Goal: Use online tool/utility: Utilize a website feature to perform a specific function

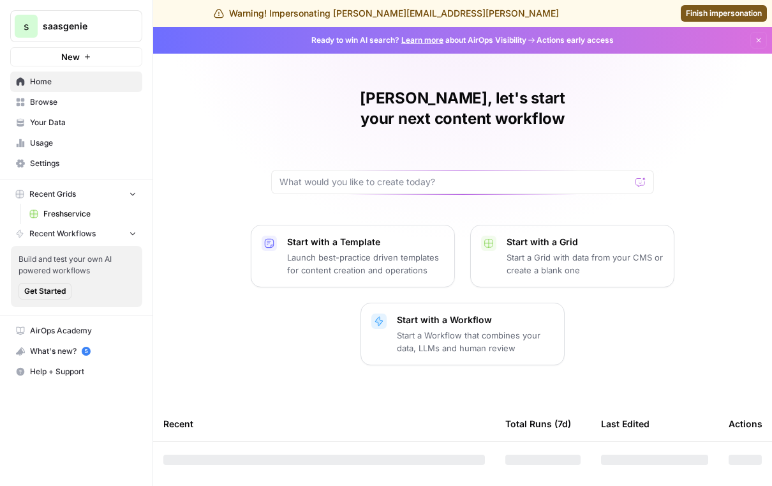
click at [60, 217] on span "Freshservice" at bounding box center [89, 213] width 93 height 11
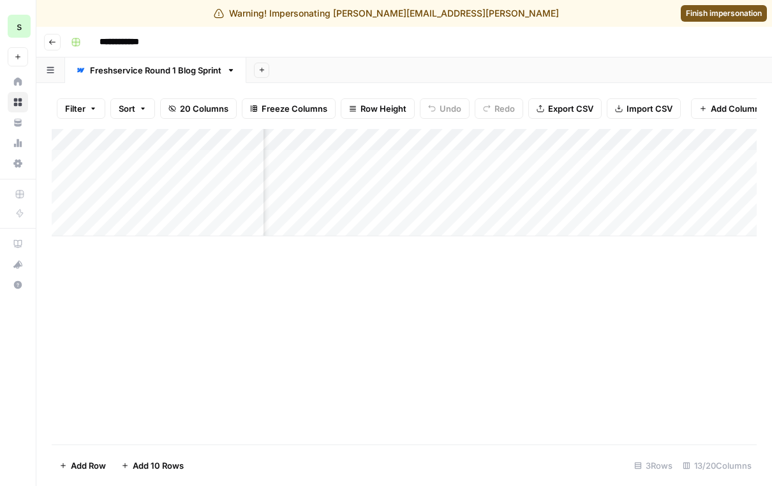
scroll to position [0, 724]
click at [531, 139] on div "Add Column" at bounding box center [404, 182] width 705 height 107
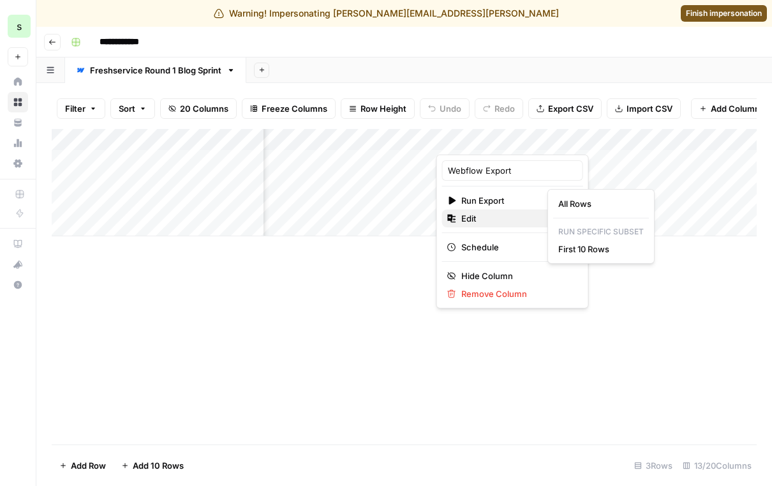
click at [486, 216] on span "Edit" at bounding box center [517, 218] width 112 height 13
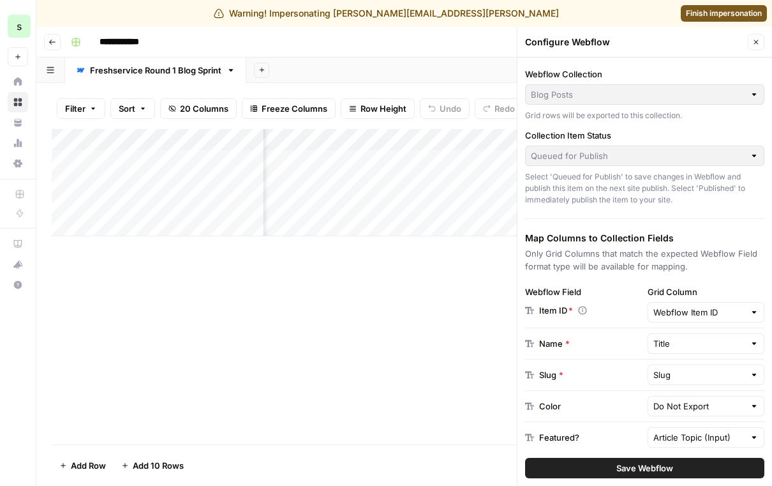
scroll to position [24, 0]
drag, startPoint x: 516, startPoint y: 284, endPoint x: 359, endPoint y: 302, distance: 158.0
click at [359, 302] on div "Add Column" at bounding box center [404, 286] width 705 height 315
click at [429, 134] on div "Add Column" at bounding box center [404, 182] width 705 height 107
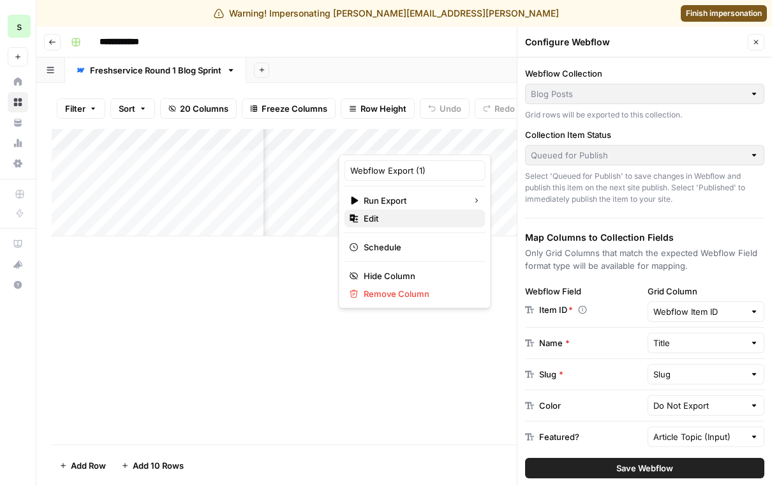
click at [390, 221] on span "Edit" at bounding box center [420, 218] width 112 height 13
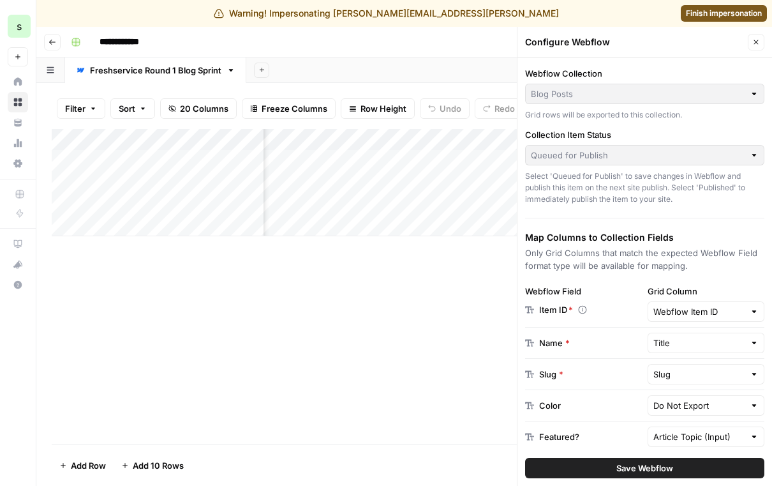
scroll to position [0, 1125]
click at [426, 140] on div "Add Column" at bounding box center [404, 182] width 705 height 107
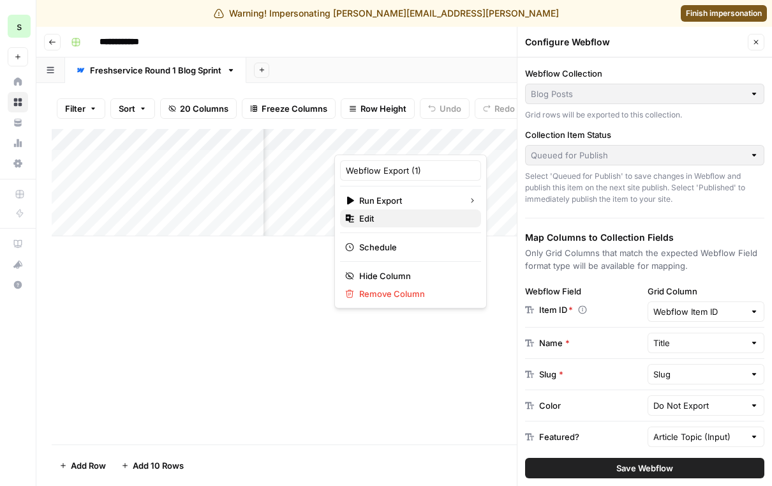
click at [387, 219] on span "Edit" at bounding box center [415, 218] width 112 height 13
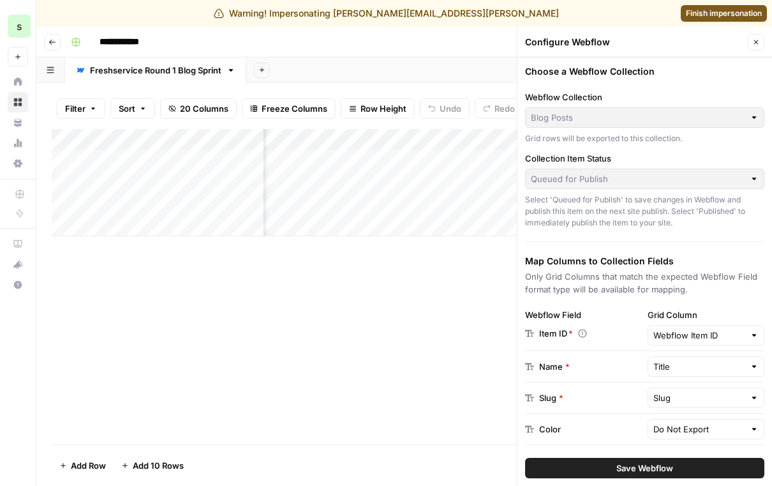
scroll to position [0, 1556]
click at [509, 144] on button "Add Column" at bounding box center [537, 139] width 66 height 17
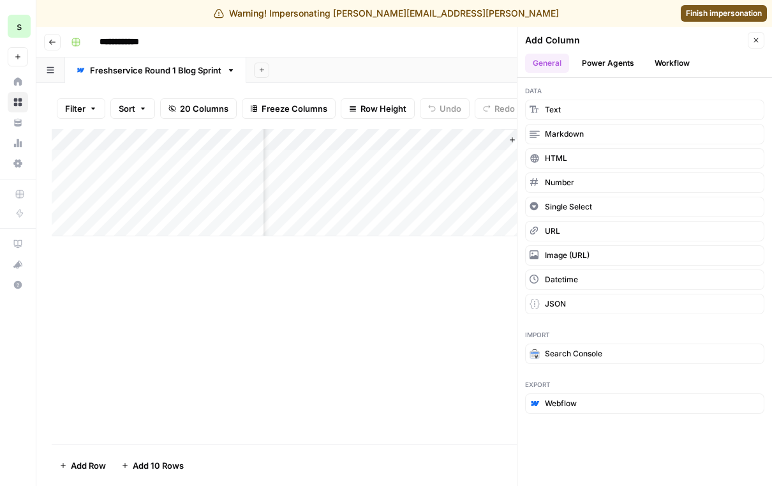
click at [562, 435] on div "Data Text Markdown HTML Number Single Select URL Image (URL) Datetime JSON Impo…" at bounding box center [645, 282] width 255 height 408
click at [569, 400] on span "Webflow" at bounding box center [561, 403] width 32 height 11
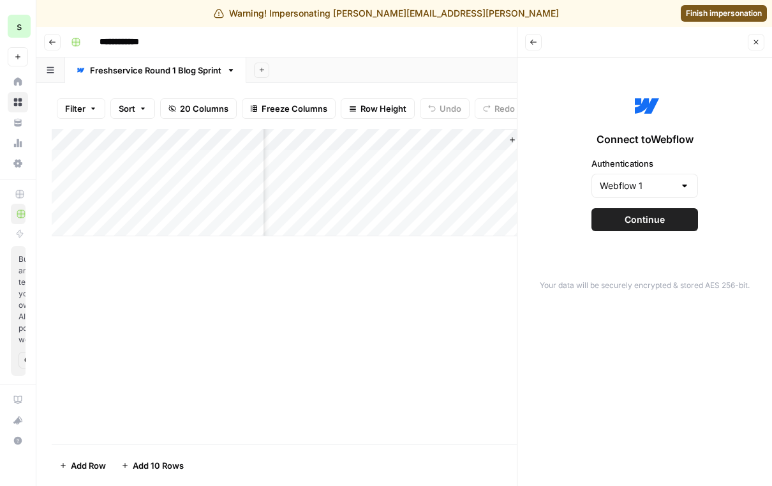
click at [641, 220] on span "Continue" at bounding box center [645, 219] width 40 height 13
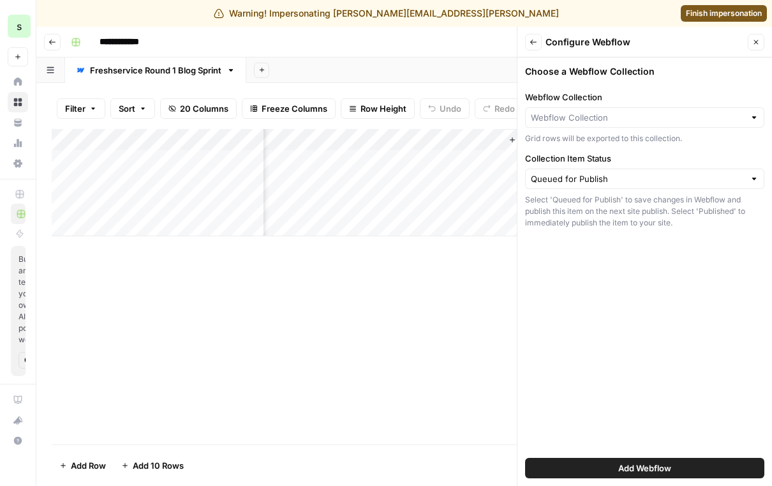
click at [638, 169] on div "Queued for Publish" at bounding box center [644, 179] width 239 height 20
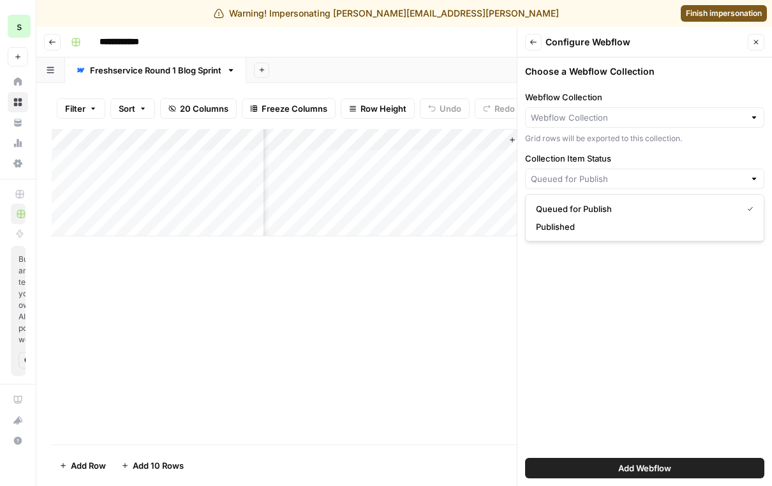
type input "Queued for Publish"
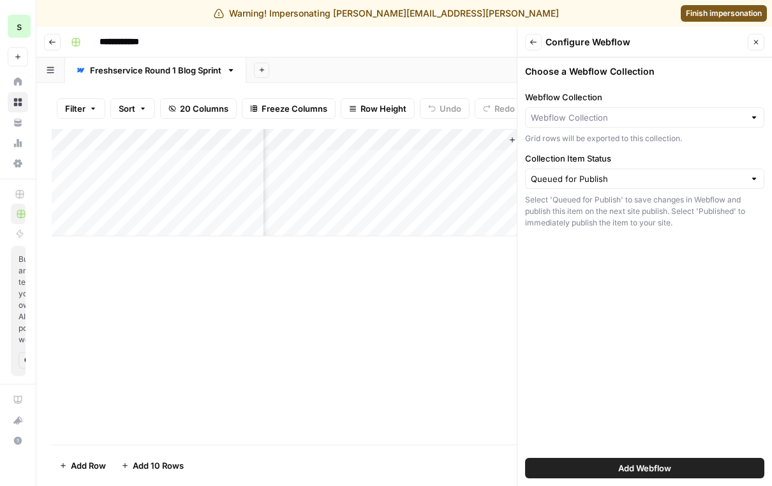
click at [590, 300] on div "Choose a Webflow Collection Webflow Collection Grid rows will be exported to th…" at bounding box center [645, 271] width 255 height 428
click at [761, 40] on button "Close" at bounding box center [756, 42] width 17 height 17
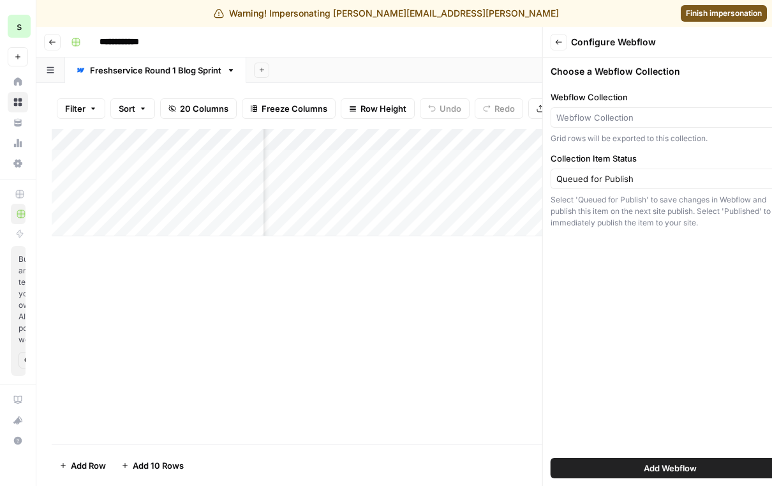
scroll to position [0, 1372]
